Goal: Information Seeking & Learning: Learn about a topic

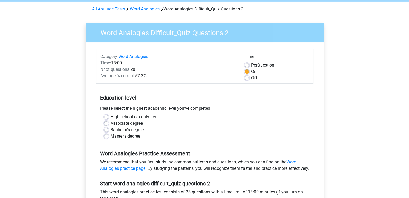
scroll to position [81, 0]
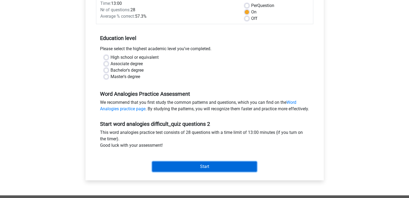
click at [174, 172] on input "Start" at bounding box center [204, 167] width 105 height 10
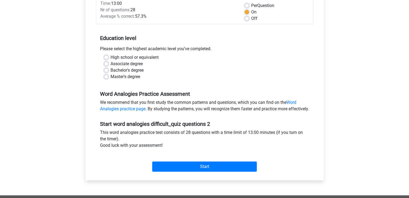
click at [105, 79] on div "Master's degree" at bounding box center [204, 77] width 201 height 6
click at [111, 77] on label "Master's degree" at bounding box center [126, 77] width 30 height 6
click at [105, 77] on input "Master's degree" at bounding box center [106, 76] width 4 height 5
radio input "true"
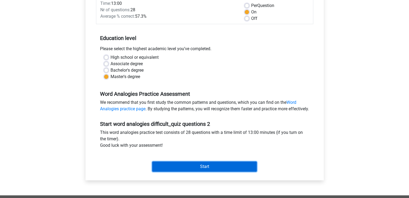
click at [205, 172] on input "Start" at bounding box center [204, 167] width 105 height 10
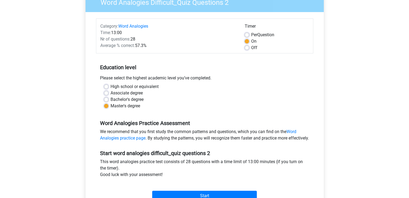
scroll to position [27, 0]
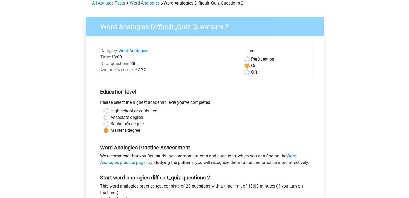
click at [119, 124] on label "Bachelor's degree" at bounding box center [127, 124] width 33 height 6
click at [108, 124] on input "Bachelor's degree" at bounding box center [106, 123] width 4 height 5
radio input "true"
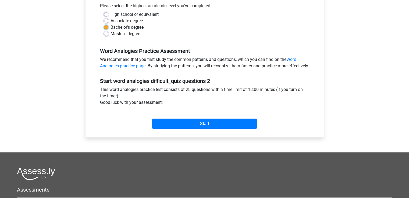
scroll to position [134, 0]
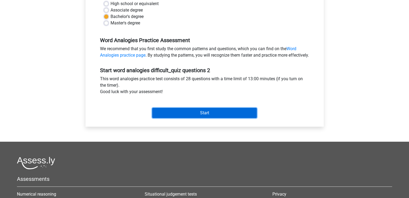
click at [160, 118] on input "Start" at bounding box center [204, 113] width 105 height 10
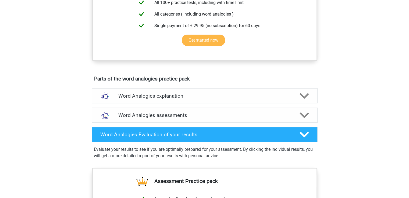
scroll to position [242, 0]
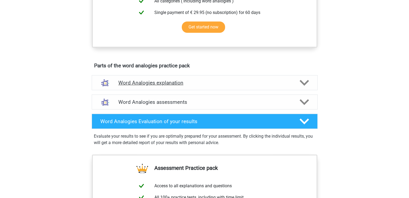
click at [214, 80] on h4 "Word Analogies explanation" at bounding box center [204, 83] width 173 height 6
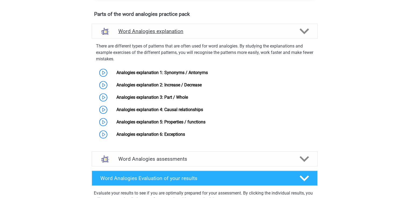
scroll to position [296, 0]
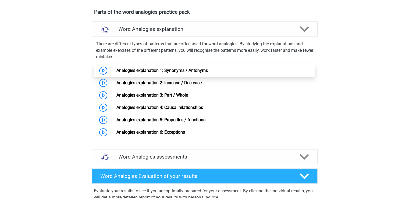
click at [208, 71] on link "Analogies explanation 1: Synonyms / Antonyms" at bounding box center [161, 70] width 91 height 5
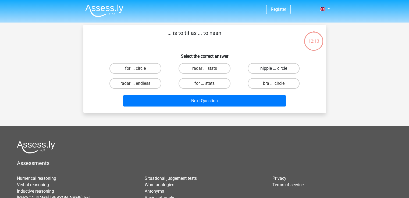
click at [266, 67] on label "nipple ... circle" at bounding box center [274, 68] width 52 height 11
click at [274, 69] on input "nipple ... circle" at bounding box center [275, 70] width 3 height 3
radio input "true"
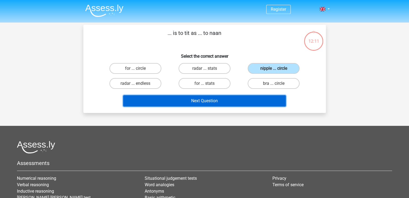
click at [243, 101] on button "Next Question" at bounding box center [204, 100] width 163 height 11
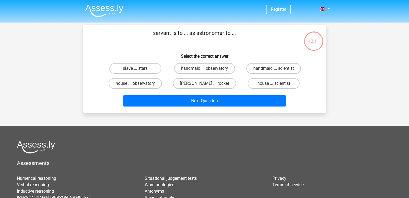
scroll to position [25, 0]
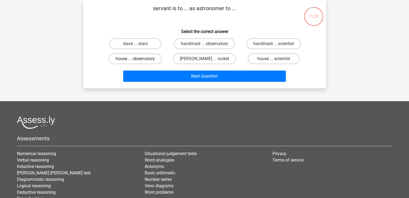
click at [147, 58] on label "house ... observatory" at bounding box center [135, 59] width 53 height 11
click at [139, 59] on input "house ... observatory" at bounding box center [136, 60] width 3 height 3
radio input "true"
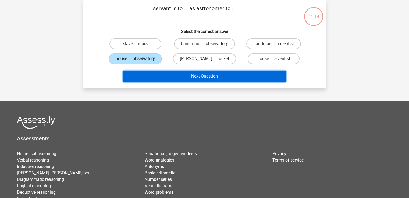
click at [188, 77] on button "Next Question" at bounding box center [204, 76] width 163 height 11
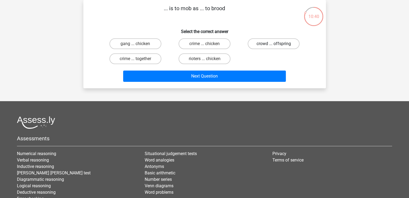
click at [273, 42] on label "crowd ... offspring" at bounding box center [274, 43] width 52 height 11
click at [274, 44] on input "crowd ... offspring" at bounding box center [275, 45] width 3 height 3
radio input "true"
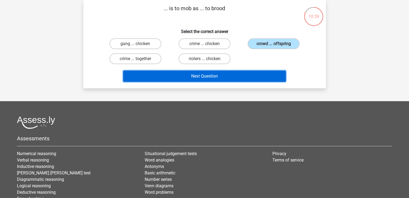
click at [261, 77] on button "Next Question" at bounding box center [204, 76] width 163 height 11
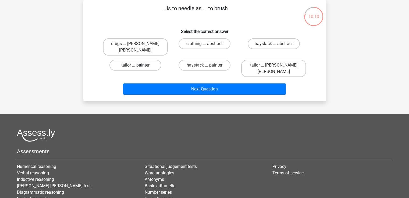
click at [150, 60] on label "tailor ... painter" at bounding box center [135, 65] width 52 height 11
click at [139, 65] on input "tailor ... painter" at bounding box center [136, 66] width 3 height 3
radio input "true"
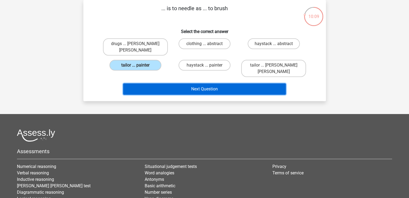
click at [170, 84] on button "Next Question" at bounding box center [204, 89] width 163 height 11
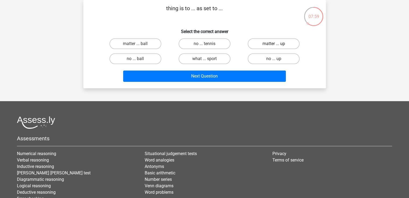
click at [288, 45] on label "matter ... up" at bounding box center [274, 43] width 52 height 11
click at [277, 45] on input "matter ... up" at bounding box center [275, 45] width 3 height 3
radio input "true"
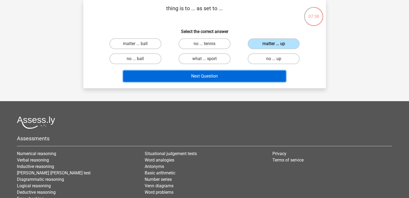
click at [268, 77] on button "Next Question" at bounding box center [204, 76] width 163 height 11
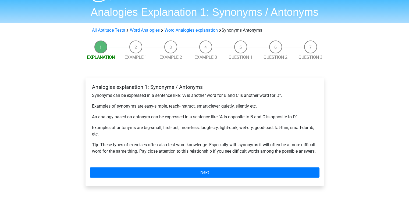
scroll to position [54, 0]
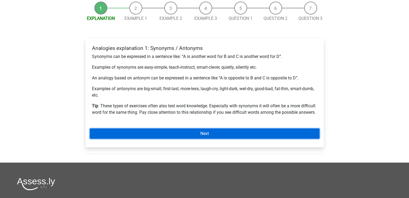
click at [243, 136] on link "Next" at bounding box center [205, 134] width 230 height 10
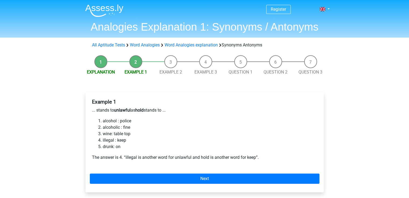
scroll to position [54, 0]
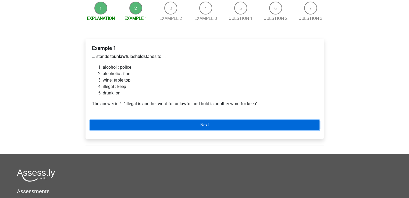
click at [242, 124] on link "Next" at bounding box center [205, 125] width 230 height 10
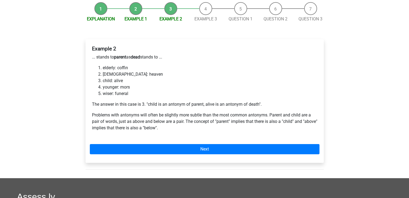
scroll to position [81, 0]
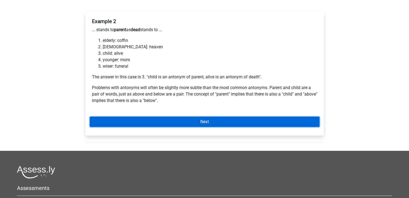
click at [259, 122] on link "Next" at bounding box center [205, 122] width 230 height 10
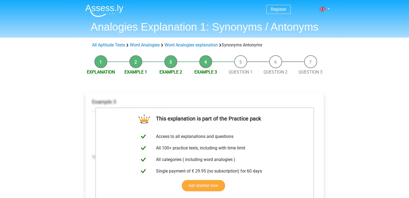
click at [109, 8] on img at bounding box center [104, 10] width 38 height 13
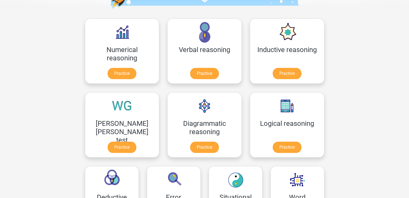
scroll to position [81, 0]
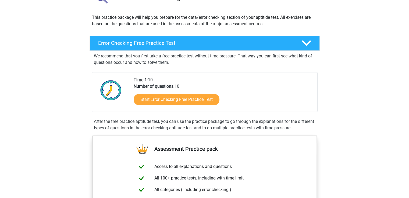
scroll to position [54, 0]
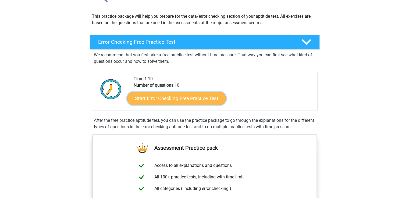
click at [214, 101] on link "Start Error Checking Free Practice Test" at bounding box center [176, 98] width 99 height 13
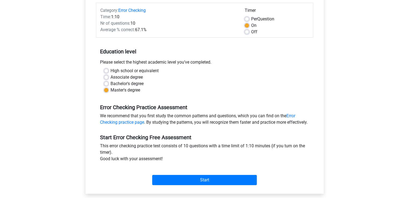
scroll to position [81, 0]
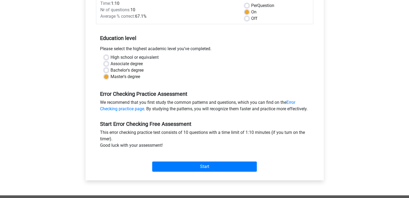
click at [111, 71] on label "Bachelor's degree" at bounding box center [127, 70] width 33 height 6
click at [106, 71] on input "Bachelor's degree" at bounding box center [106, 69] width 4 height 5
radio input "true"
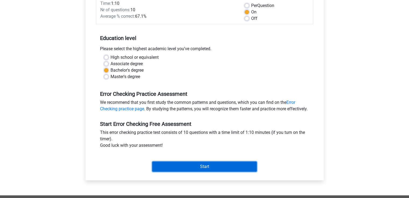
click at [175, 172] on input "Start" at bounding box center [204, 167] width 105 height 10
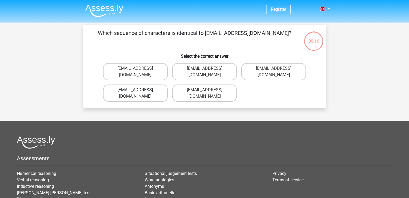
click at [146, 85] on label "Evie_Meade@jointmail.com.uk" at bounding box center [135, 93] width 65 height 17
click at [139, 90] on input "Evie_Meade@jointmail.com.uk" at bounding box center [136, 91] width 3 height 3
radio input "true"
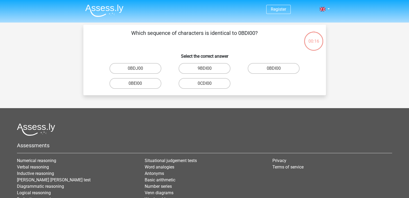
scroll to position [25, 0]
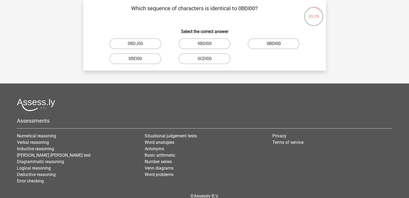
click at [264, 46] on label "0BDI00" at bounding box center [274, 43] width 52 height 11
click at [274, 46] on input "0BDI00" at bounding box center [275, 45] width 3 height 3
radio input "true"
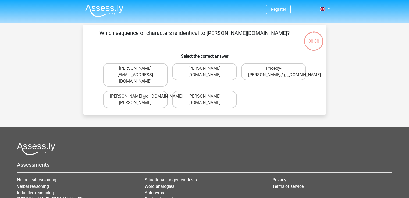
scroll to position [25, 0]
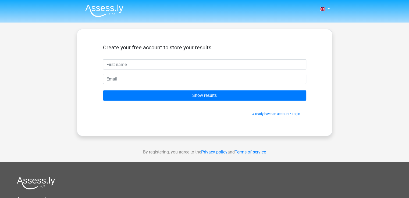
click at [104, 11] on img at bounding box center [104, 10] width 38 height 13
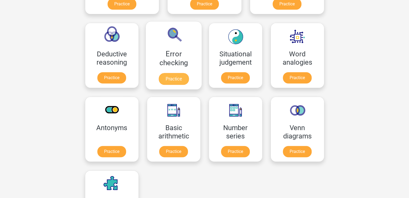
scroll to position [215, 0]
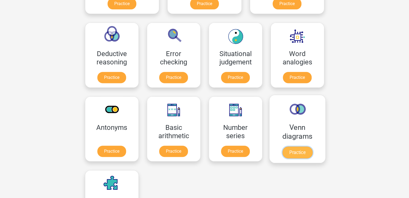
click at [282, 147] on link "Practice" at bounding box center [297, 153] width 30 height 12
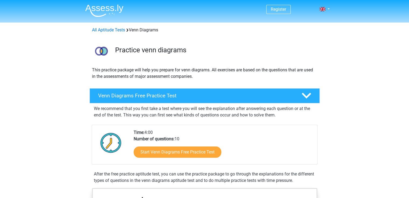
scroll to position [27, 0]
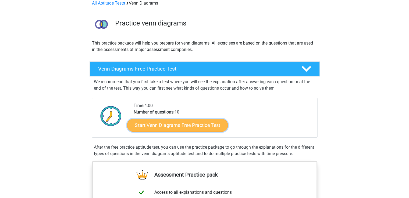
click at [186, 125] on link "Start Venn Diagrams Free Practice Test" at bounding box center [177, 125] width 101 height 13
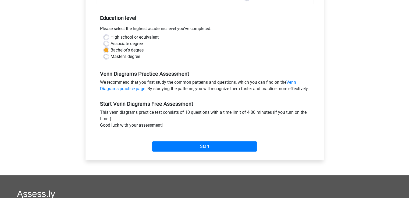
scroll to position [108, 0]
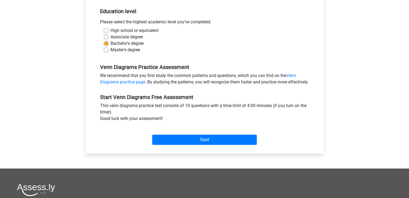
click at [138, 51] on label "Master's degree" at bounding box center [126, 50] width 30 height 6
click at [108, 51] on input "Master's degree" at bounding box center [106, 49] width 4 height 5
radio input "true"
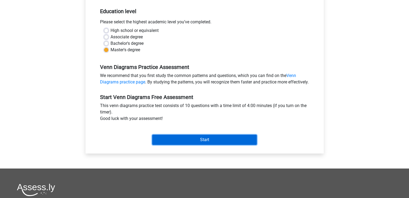
click at [185, 145] on input "Start" at bounding box center [204, 140] width 105 height 10
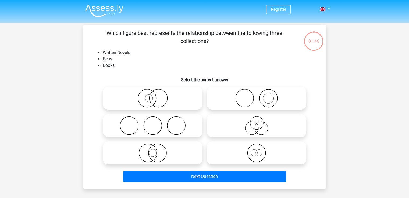
click at [290, 153] on icon at bounding box center [256, 153] width 95 height 19
click at [260, 151] on input "radio" at bounding box center [258, 148] width 3 height 3
radio input "true"
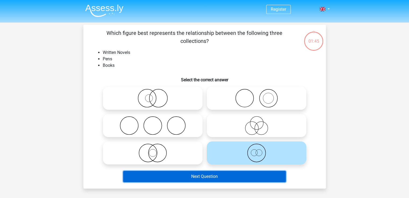
click at [258, 178] on button "Next Question" at bounding box center [204, 176] width 163 height 11
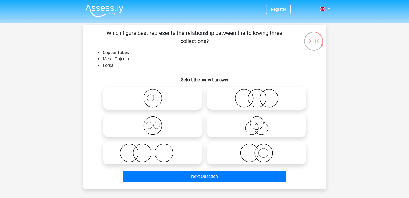
click at [163, 127] on icon at bounding box center [152, 125] width 95 height 19
click at [156, 123] on input "radio" at bounding box center [154, 121] width 3 height 3
radio input "true"
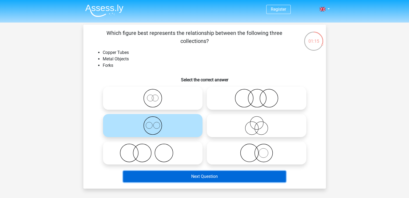
click at [179, 177] on button "Next Question" at bounding box center [204, 176] width 163 height 11
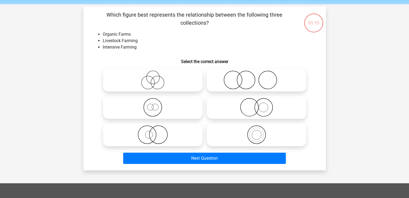
scroll to position [25, 0]
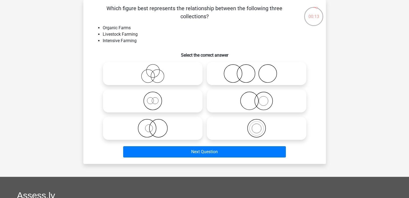
click at [262, 67] on icon at bounding box center [256, 73] width 95 height 19
click at [260, 67] on input "radio" at bounding box center [258, 68] width 3 height 3
radio input "true"
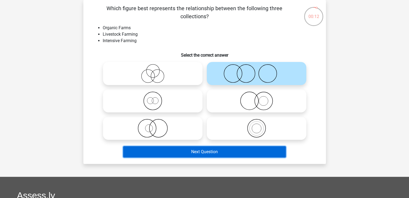
click at [256, 151] on button "Next Question" at bounding box center [204, 152] width 163 height 11
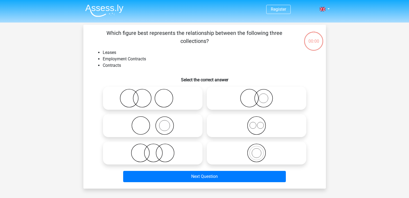
scroll to position [25, 0]
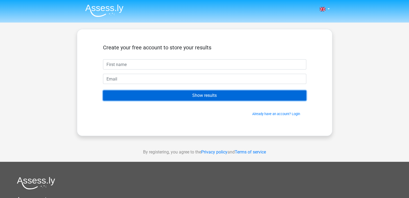
click at [236, 96] on input "Show results" at bounding box center [204, 96] width 203 height 10
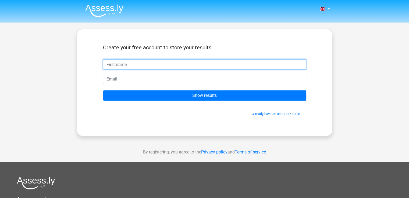
click at [167, 62] on input "text" at bounding box center [204, 64] width 203 height 10
type input "[PERSON_NAME]"
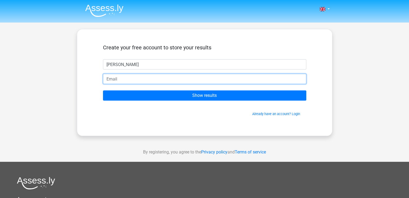
click at [180, 83] on input "email" at bounding box center [204, 79] width 203 height 10
type input "M"
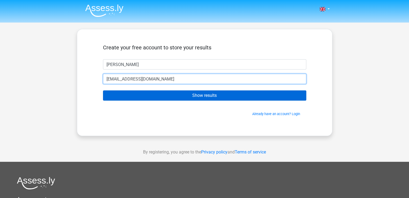
type input "[EMAIL_ADDRESS][DOMAIN_NAME]"
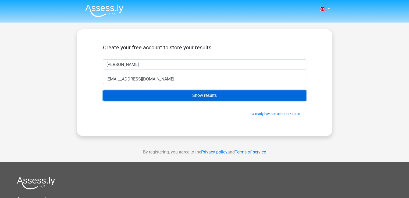
click at [202, 95] on input "Show results" at bounding box center [204, 96] width 203 height 10
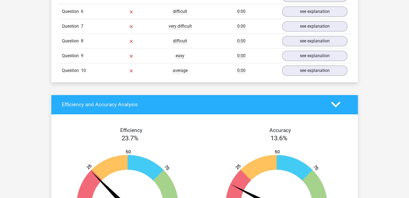
scroll to position [430, 0]
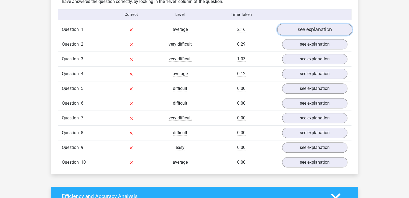
click at [330, 30] on link "see explanation" at bounding box center [314, 30] width 75 height 12
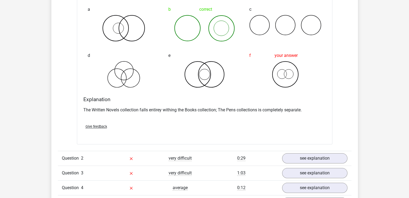
scroll to position [538, 0]
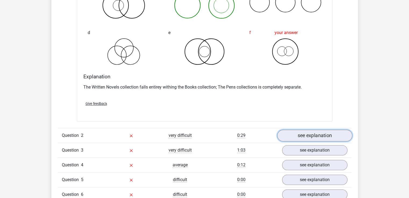
click at [325, 137] on link "see explanation" at bounding box center [314, 136] width 75 height 12
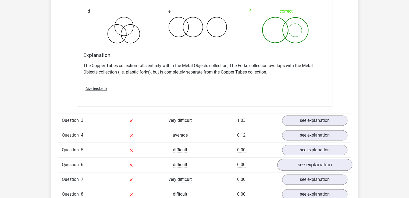
scroll to position [807, 0]
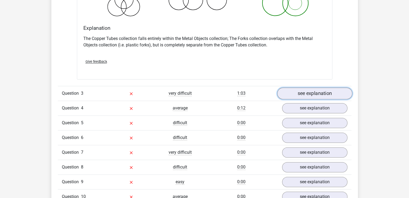
click at [318, 92] on link "see explanation" at bounding box center [314, 94] width 75 height 12
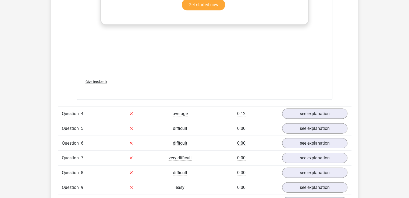
scroll to position [1156, 0]
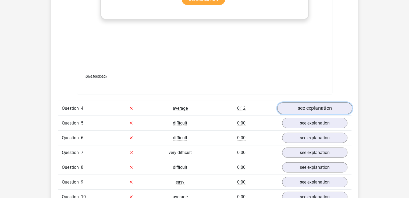
click at [333, 106] on link "see explanation" at bounding box center [314, 109] width 75 height 12
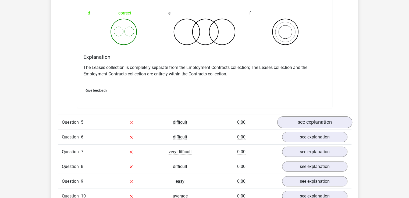
scroll to position [1371, 0]
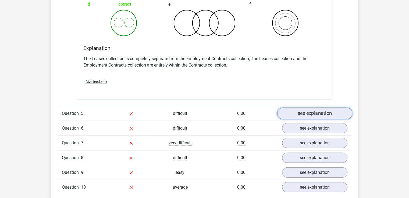
click at [308, 113] on link "see explanation" at bounding box center [314, 114] width 75 height 12
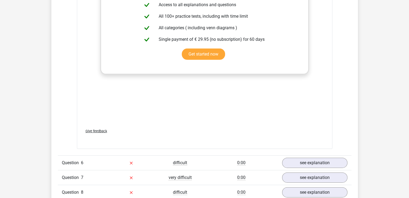
scroll to position [1721, 0]
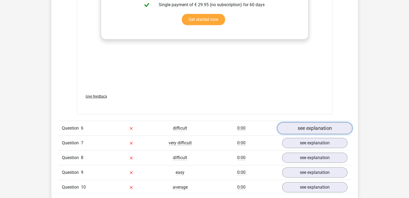
click at [323, 127] on link "see explanation" at bounding box center [314, 129] width 75 height 12
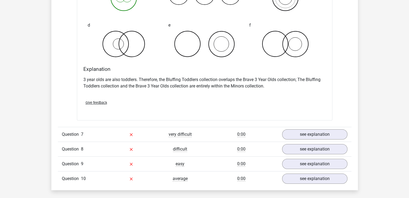
scroll to position [1963, 0]
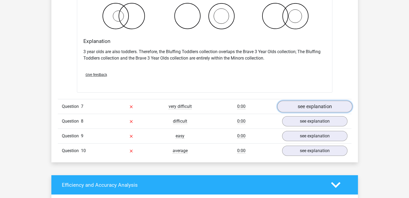
click at [295, 107] on link "see explanation" at bounding box center [314, 107] width 75 height 12
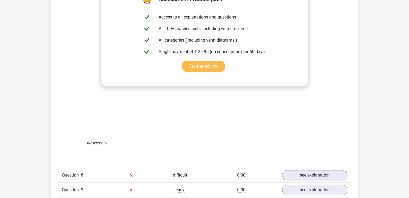
scroll to position [2339, 0]
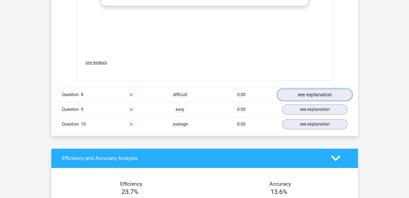
click at [318, 92] on link "see explanation" at bounding box center [314, 95] width 75 height 12
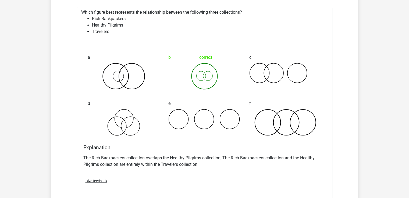
scroll to position [2501, 0]
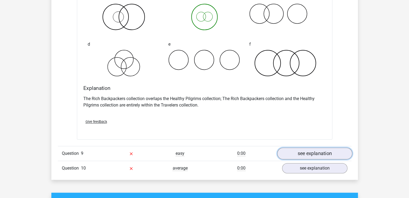
click at [303, 150] on link "see explanation" at bounding box center [314, 154] width 75 height 12
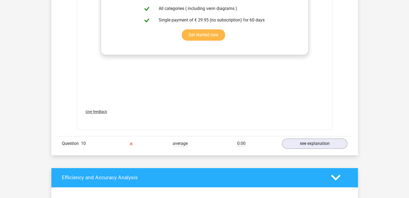
scroll to position [2877, 0]
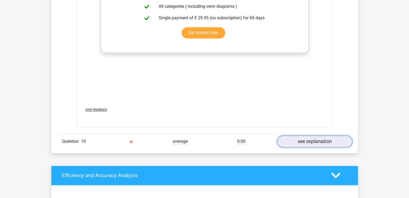
click at [308, 140] on link "see explanation" at bounding box center [314, 142] width 75 height 12
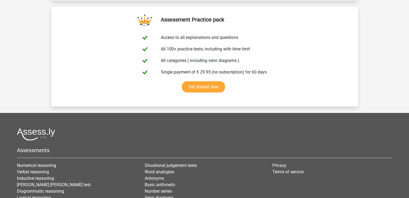
scroll to position [3520, 0]
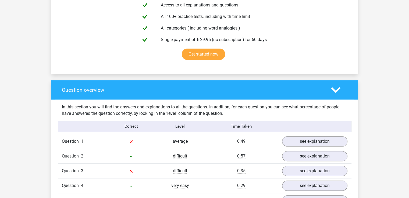
scroll to position [376, 0]
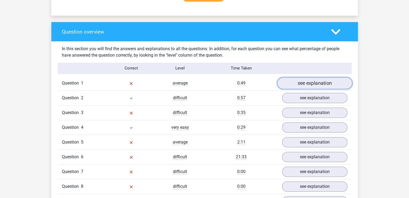
click at [296, 85] on link "see explanation" at bounding box center [314, 83] width 75 height 12
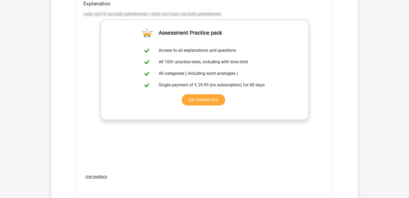
scroll to position [672, 0]
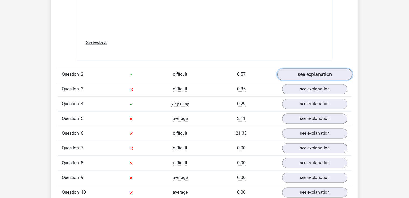
click at [302, 72] on link "see explanation" at bounding box center [314, 75] width 75 height 12
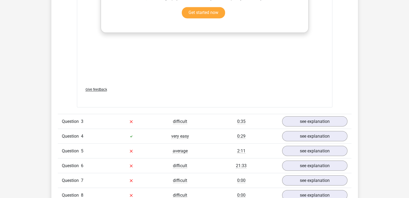
scroll to position [941, 0]
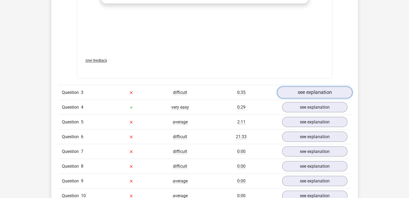
click at [297, 89] on link "see explanation" at bounding box center [314, 93] width 75 height 12
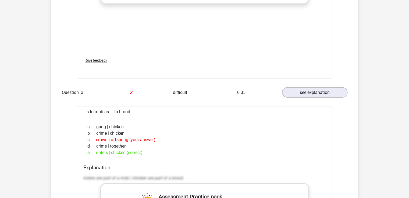
click at [51, 107] on div "Question overview In this section you will find the answers and explanations to…" at bounding box center [204, 98] width 307 height 1282
click at [63, 32] on div "Question 1 average 0:49 see explanation ... is to tit as ... to naan a for | ci…" at bounding box center [205, 123] width 286 height 1224
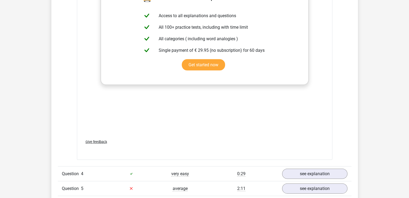
scroll to position [1183, 0]
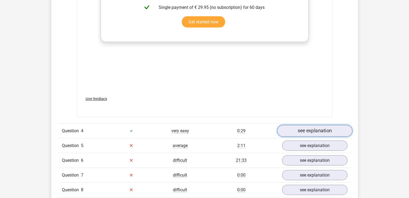
click at [303, 127] on link "see explanation" at bounding box center [314, 131] width 75 height 12
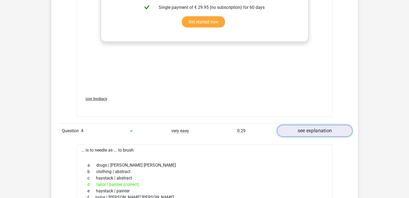
click at [303, 130] on link "see explanation" at bounding box center [314, 131] width 75 height 12
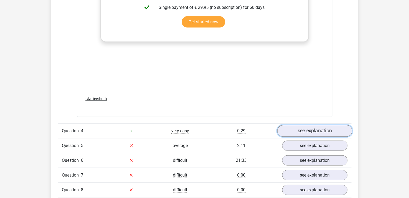
click at [329, 134] on link "see explanation" at bounding box center [314, 131] width 75 height 12
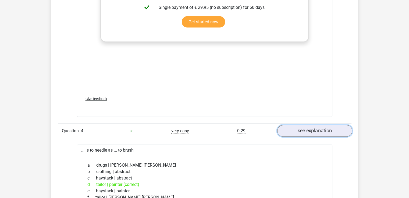
click at [317, 130] on link "see explanation" at bounding box center [314, 131] width 75 height 12
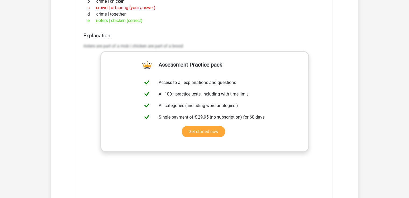
scroll to position [968, 0]
